Goal: Transaction & Acquisition: Obtain resource

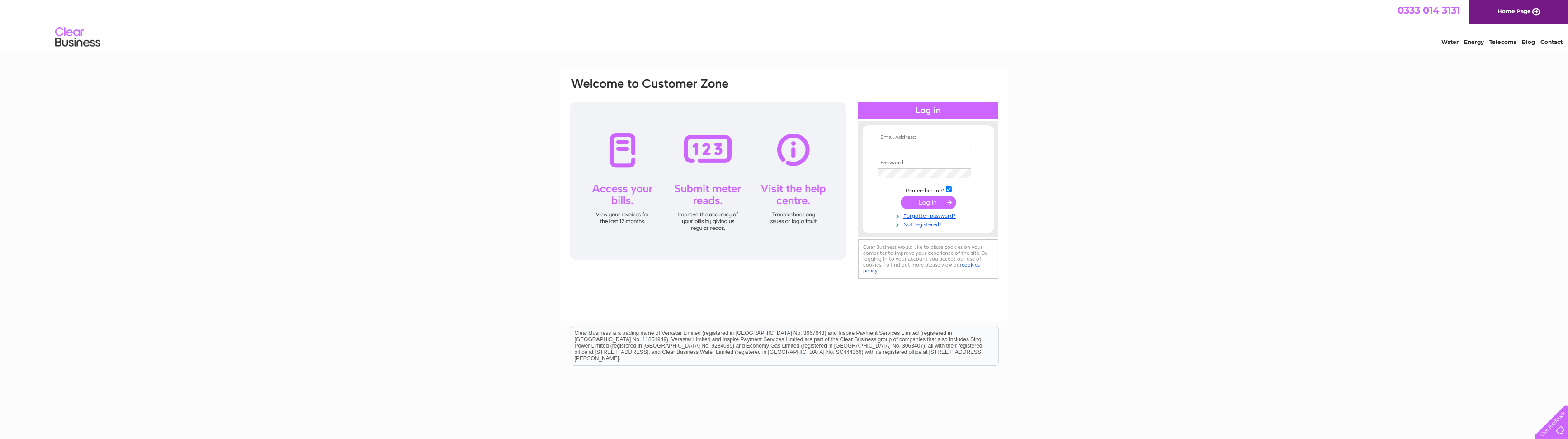
type input "[EMAIL_ADDRESS][DOMAIN_NAME]"
click at [922, 200] on input "submit" at bounding box center [928, 202] width 55 height 13
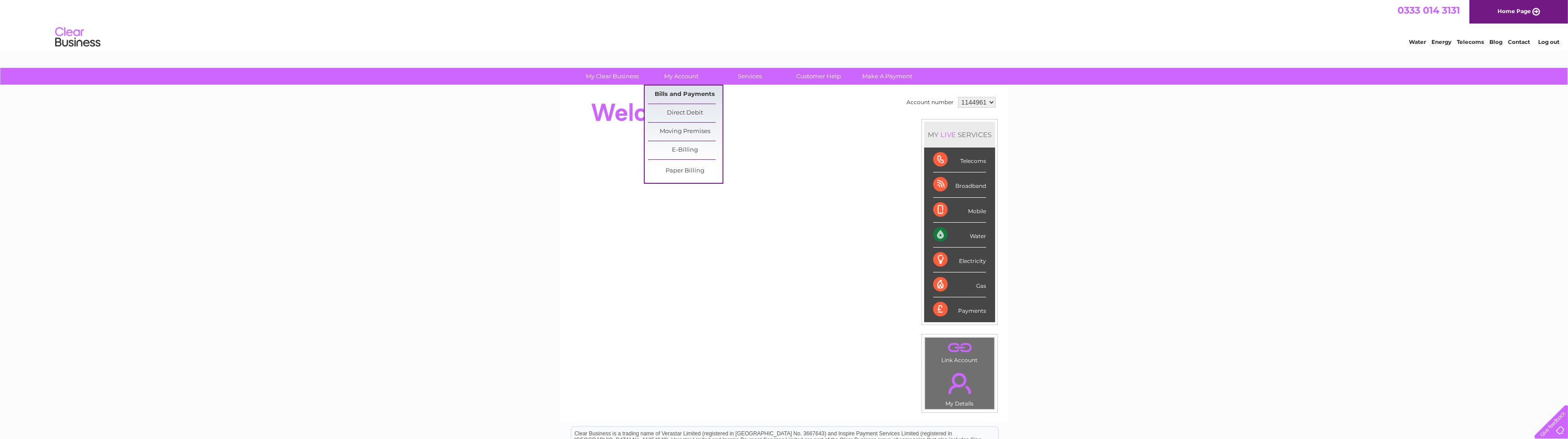
click at [673, 94] on link "Bills and Payments" at bounding box center [685, 94] width 75 height 18
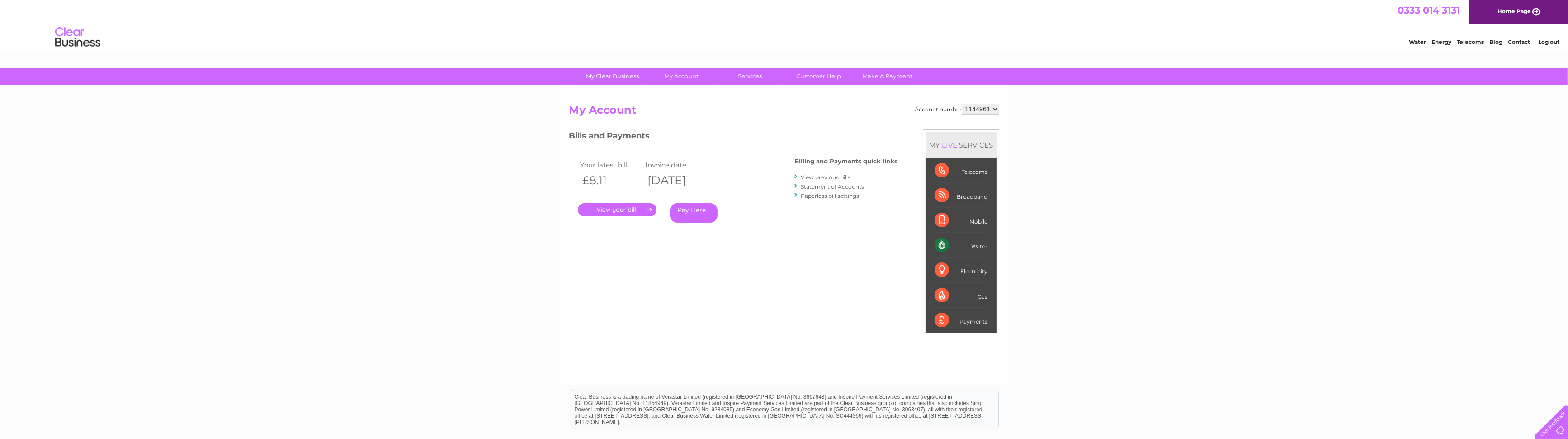
click at [628, 208] on link "." at bounding box center [617, 210] width 79 height 13
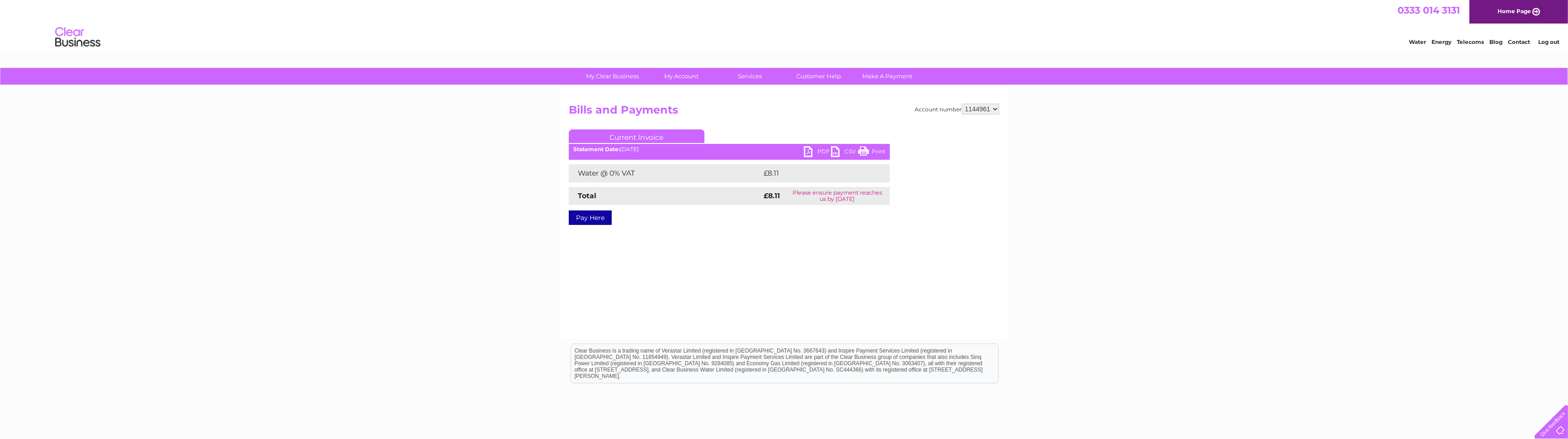
click at [834, 149] on link "CSV" at bounding box center [844, 153] width 27 height 13
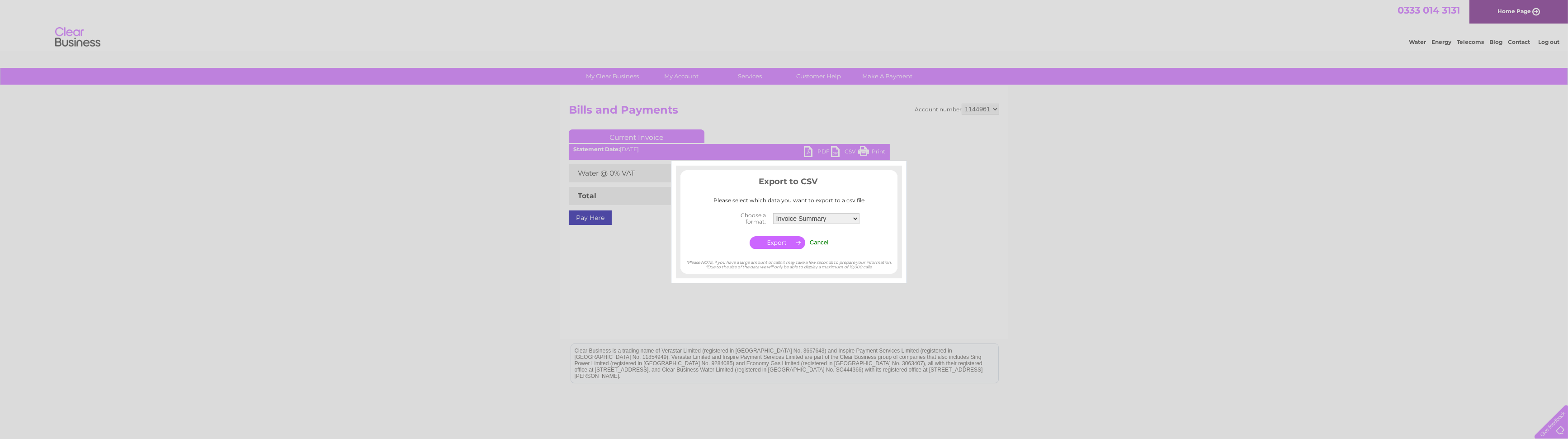
click at [820, 242] on input "Cancel" at bounding box center [819, 242] width 19 height 7
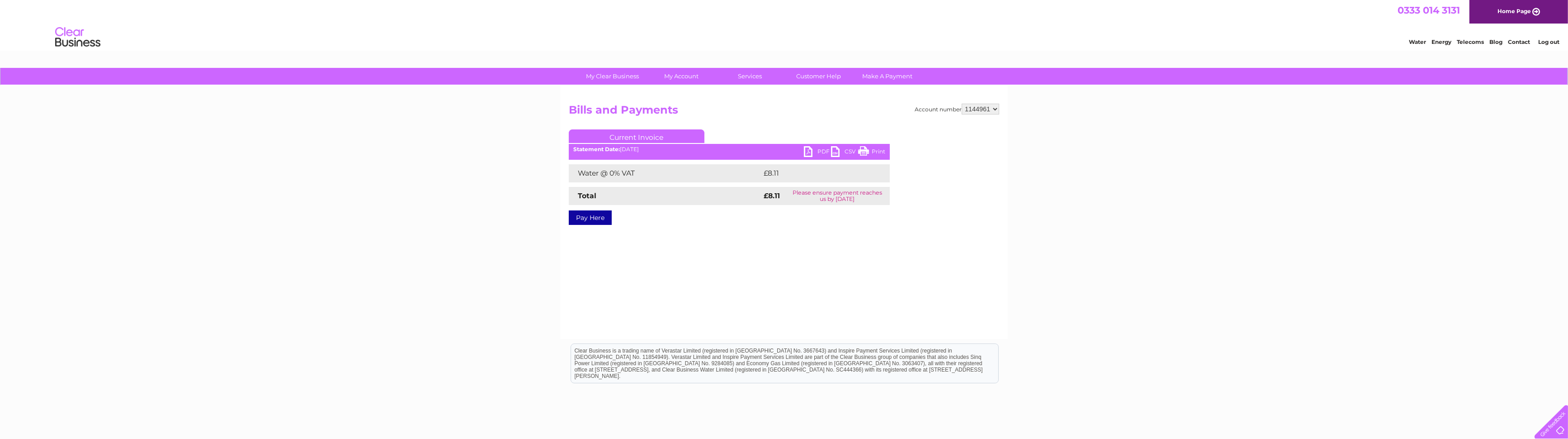
click at [808, 150] on link "PDF" at bounding box center [817, 153] width 27 height 13
click at [1550, 41] on link "Log out" at bounding box center [1549, 41] width 21 height 7
